Goal: Task Accomplishment & Management: Manage account settings

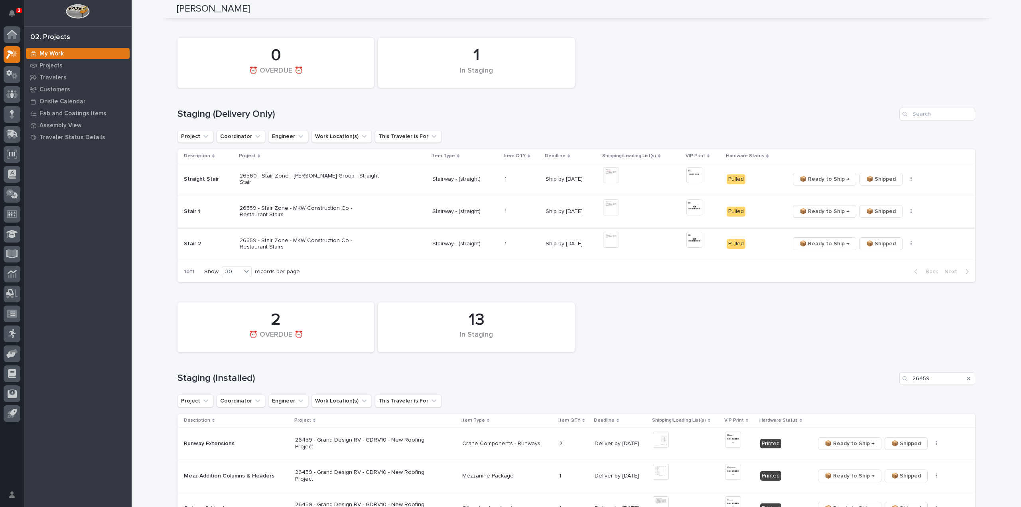
click at [834, 211] on span "📦 Ready to Ship →" at bounding box center [824, 211] width 50 height 10
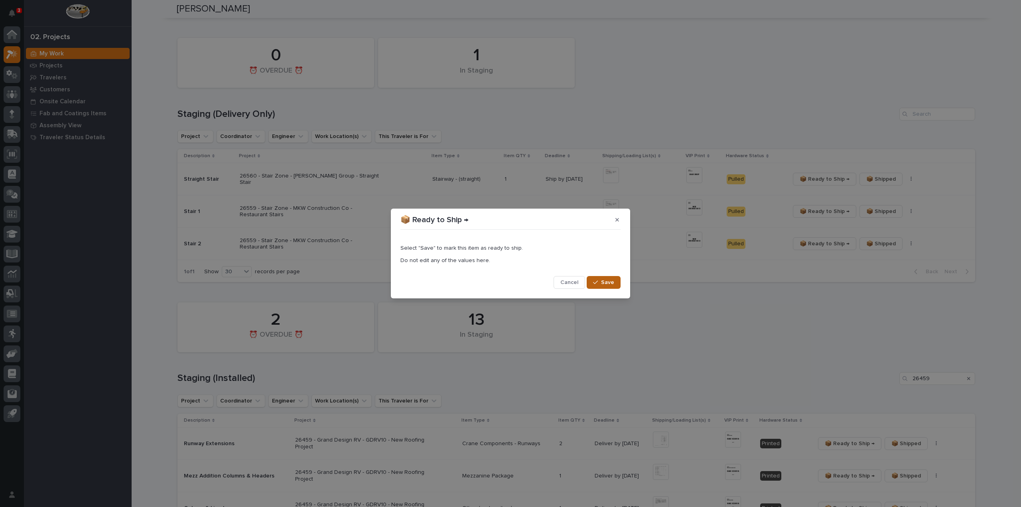
click at [600, 281] on div "button" at bounding box center [597, 282] width 8 height 6
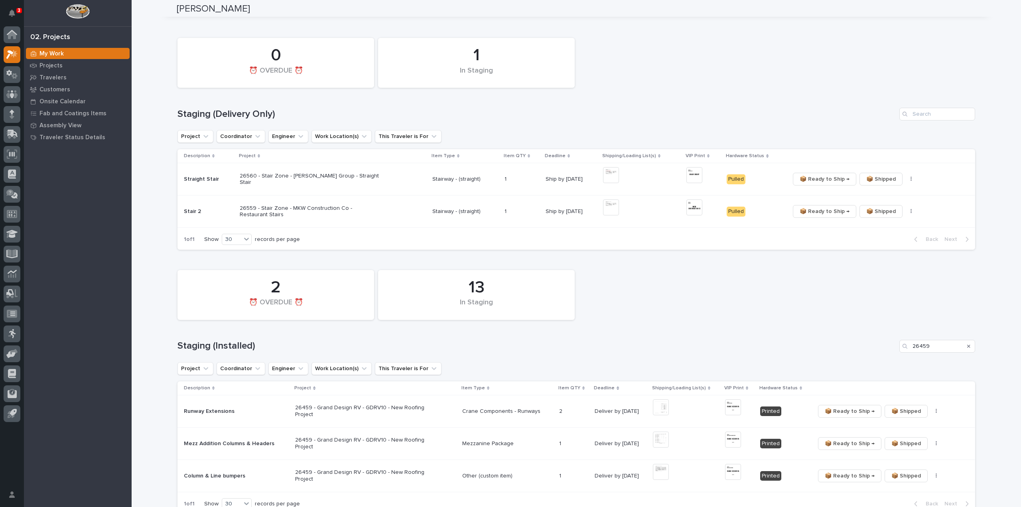
scroll to position [34, 0]
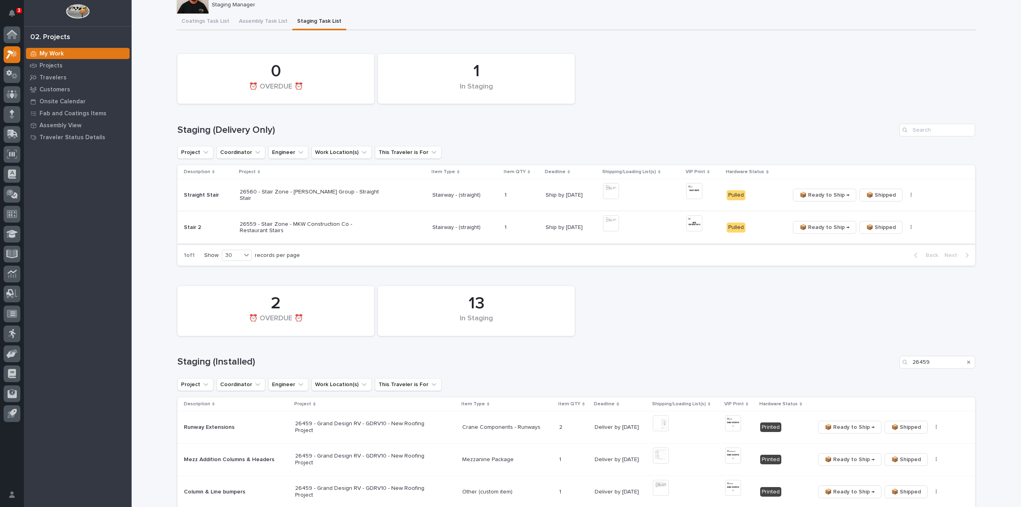
click at [816, 230] on span "📦 Ready to Ship →" at bounding box center [824, 227] width 50 height 10
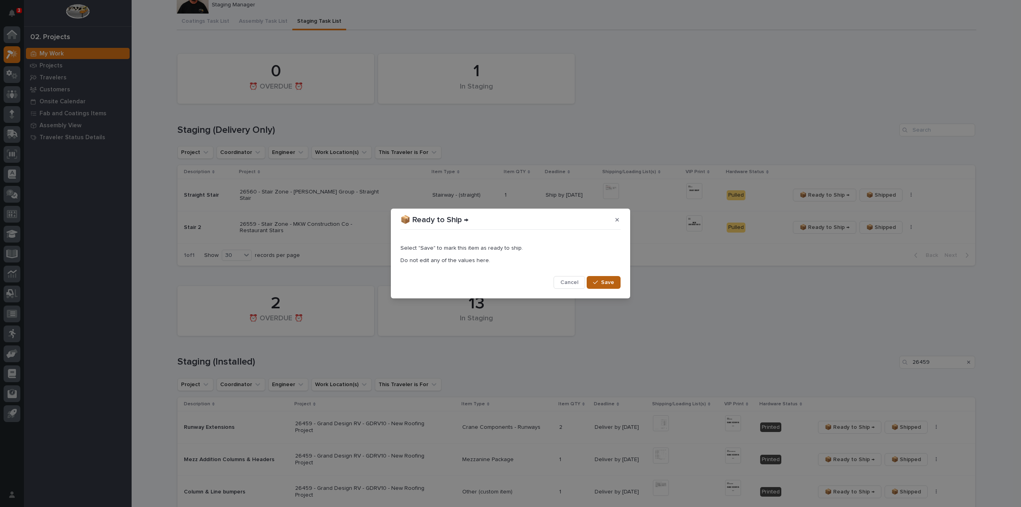
click at [599, 285] on button "Save" at bounding box center [603, 282] width 34 height 13
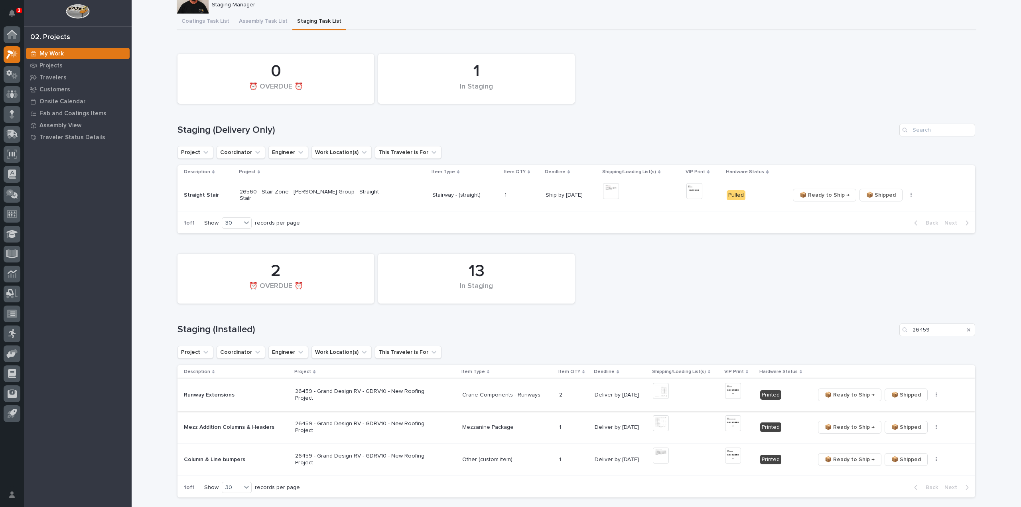
scroll to position [18, 0]
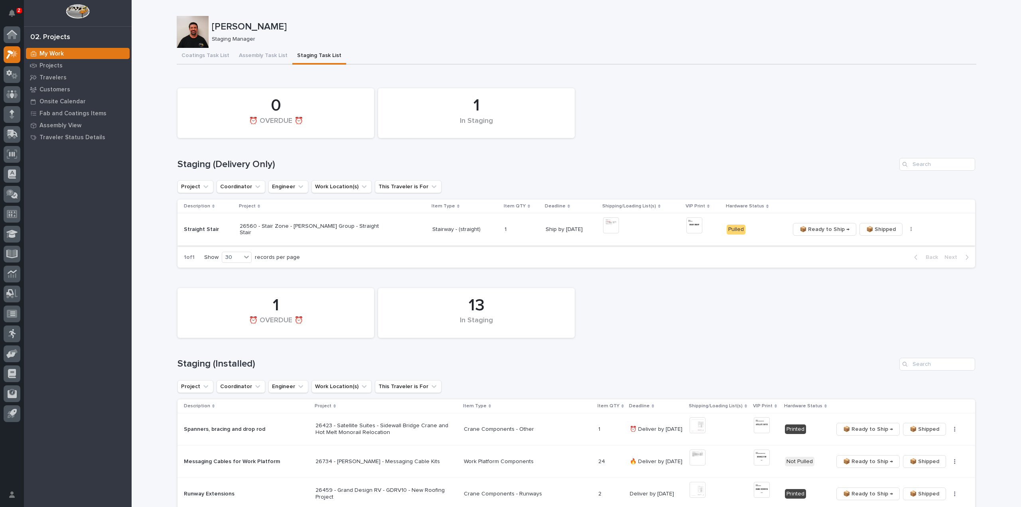
click at [603, 226] on img at bounding box center [611, 225] width 16 height 16
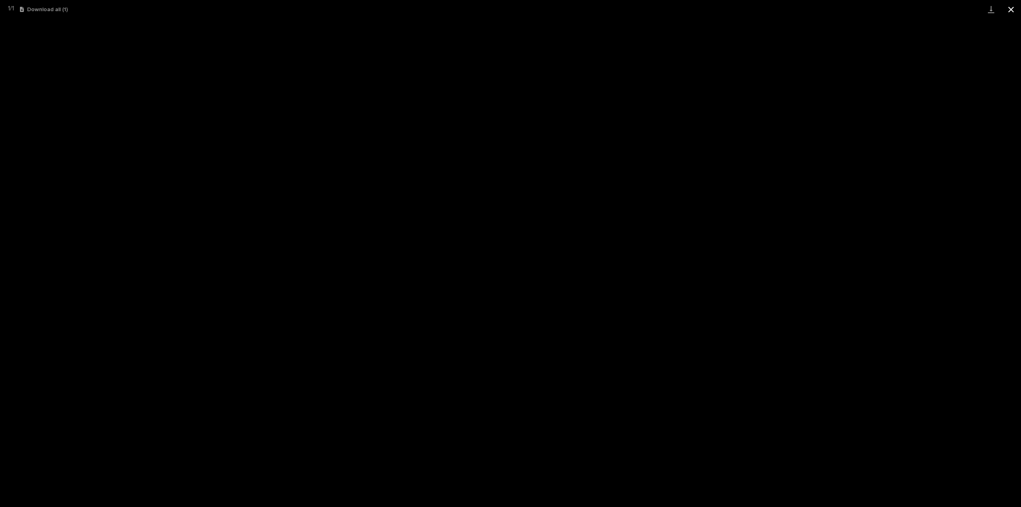
drag, startPoint x: 1011, startPoint y: 8, endPoint x: 1003, endPoint y: 9, distance: 8.0
click at [1011, 8] on button "Close gallery" at bounding box center [1011, 9] width 20 height 19
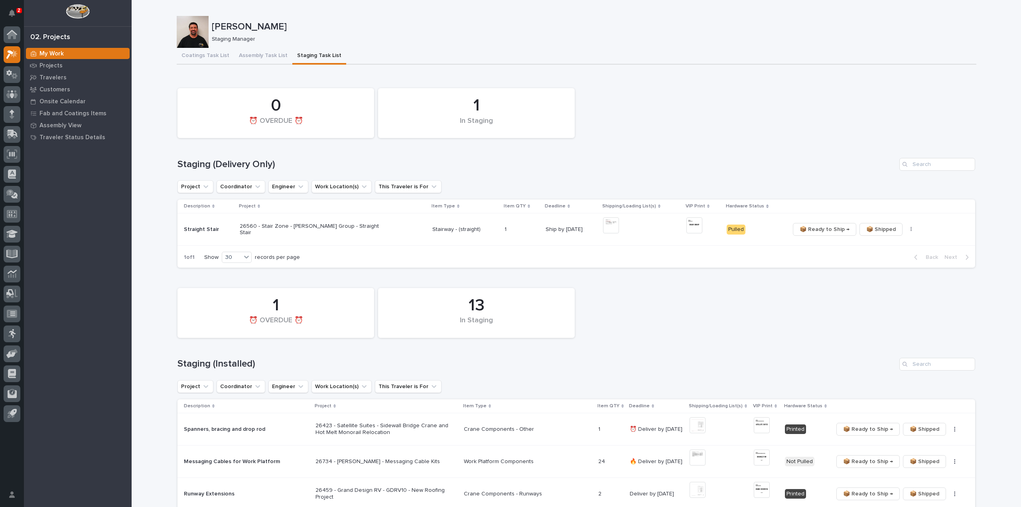
scroll to position [159, 0]
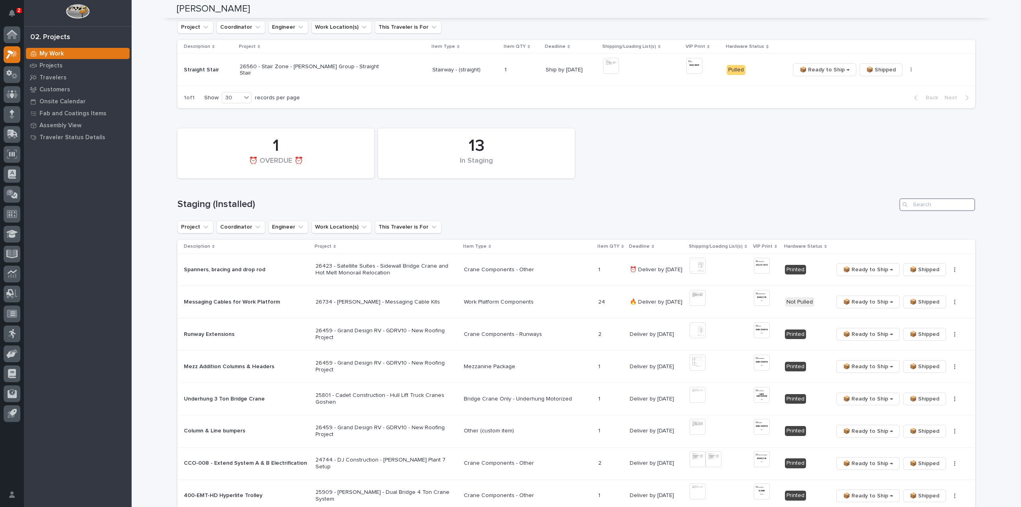
click at [928, 207] on input "Search" at bounding box center [937, 204] width 76 height 13
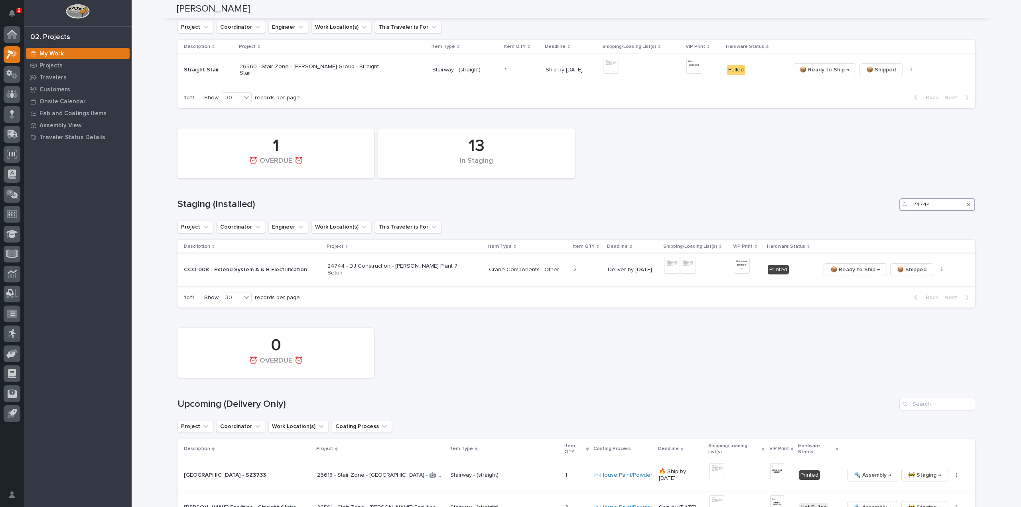
type input "24744"
click at [664, 269] on img at bounding box center [672, 266] width 16 height 16
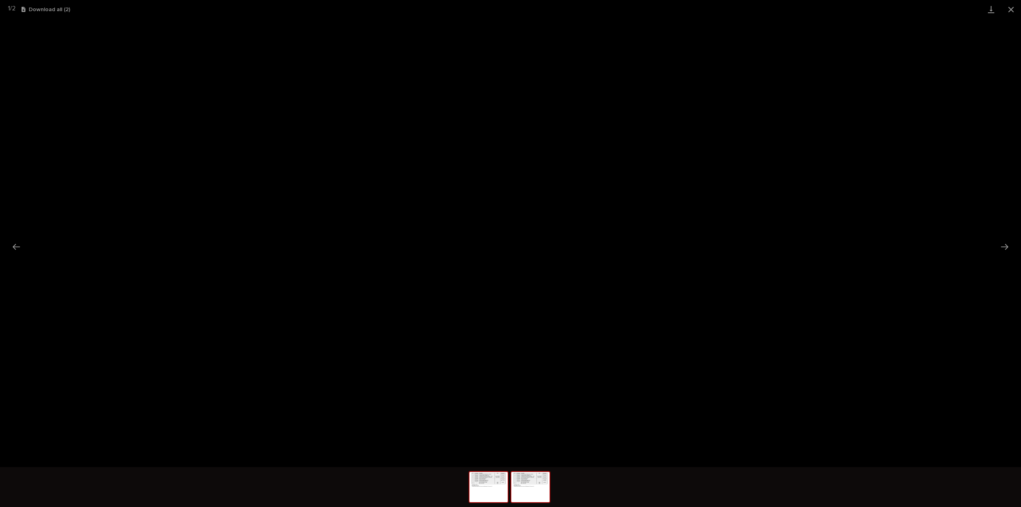
click at [536, 492] on img at bounding box center [530, 487] width 38 height 30
click at [1011, 12] on button "Close gallery" at bounding box center [1011, 9] width 20 height 19
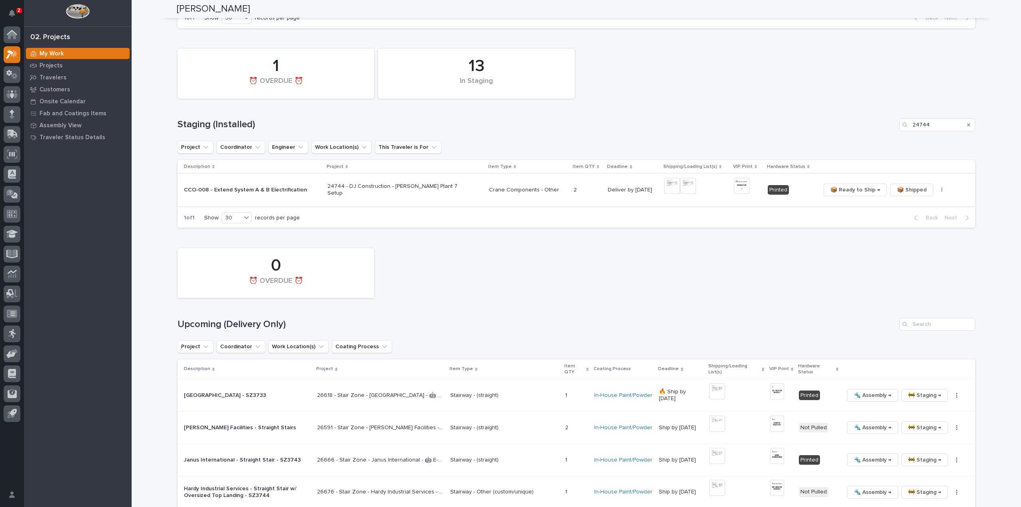
scroll to position [319, 0]
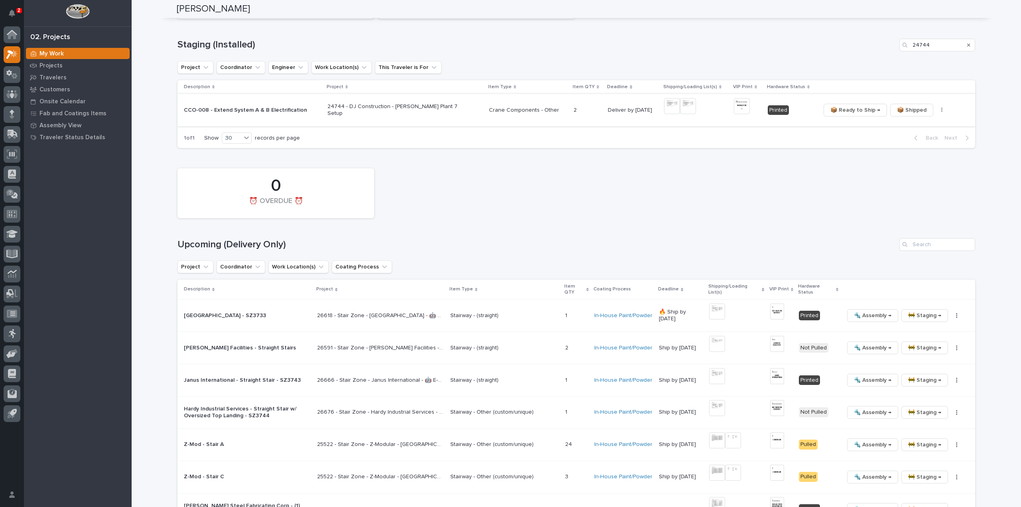
click at [664, 106] on img at bounding box center [672, 106] width 16 height 16
